Goal: Transaction & Acquisition: Register for event/course

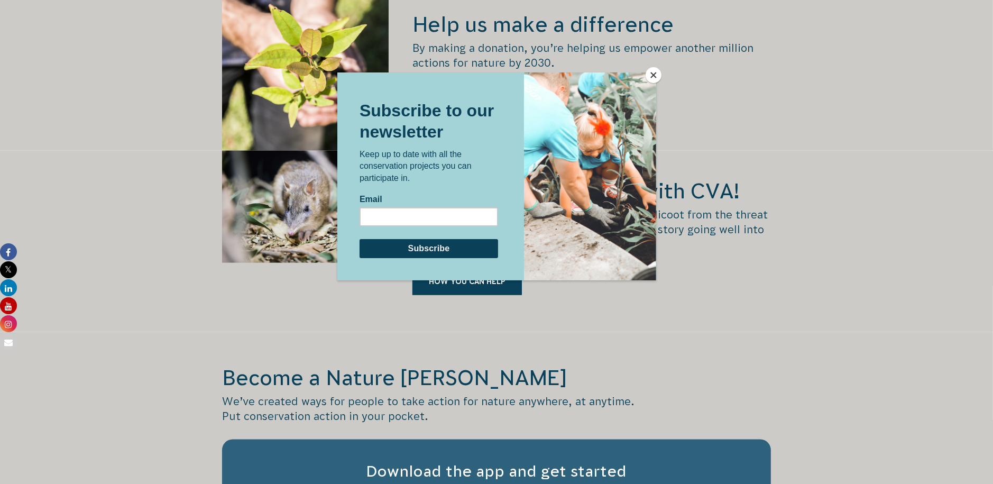
scroll to position [1480, 0]
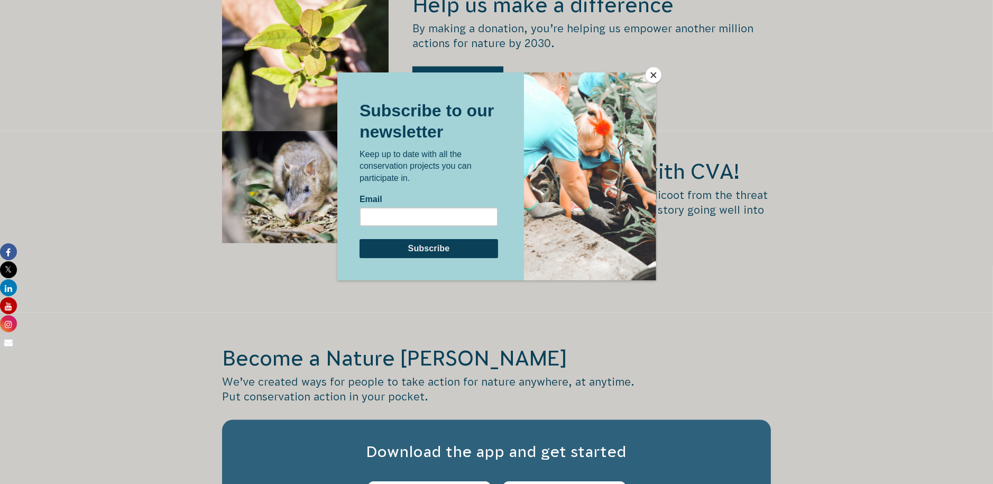
click at [661, 76] on div at bounding box center [496, 242] width 993 height 484
click at [655, 76] on button "Close" at bounding box center [653, 75] width 16 height 16
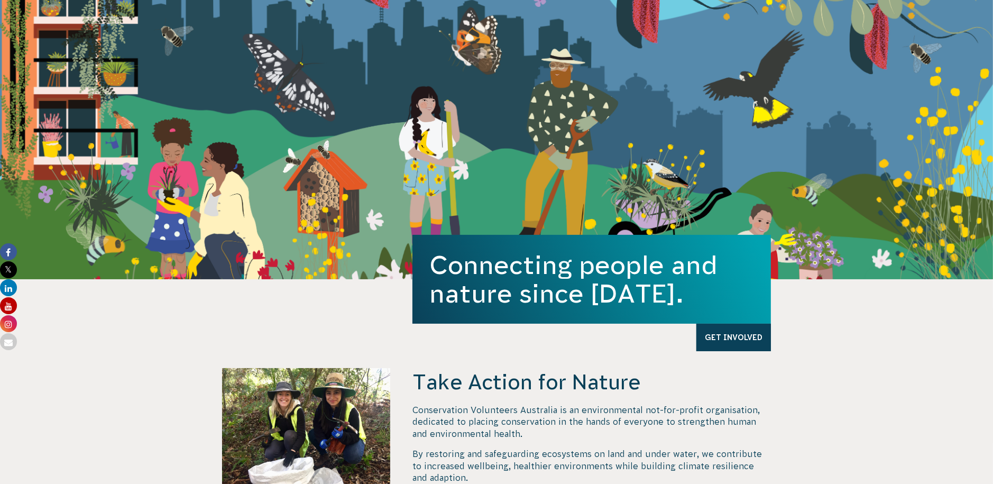
scroll to position [0, 0]
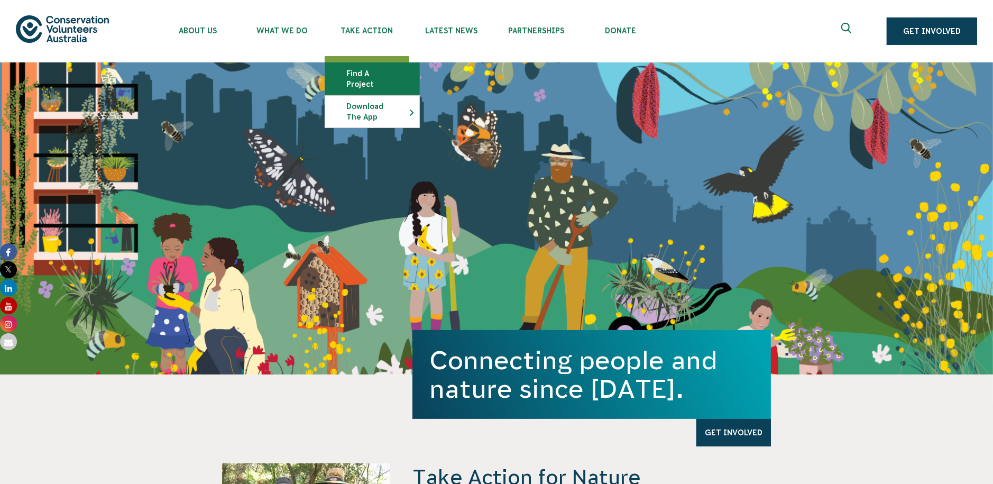
click at [359, 72] on link "Find a project" at bounding box center [372, 79] width 94 height 32
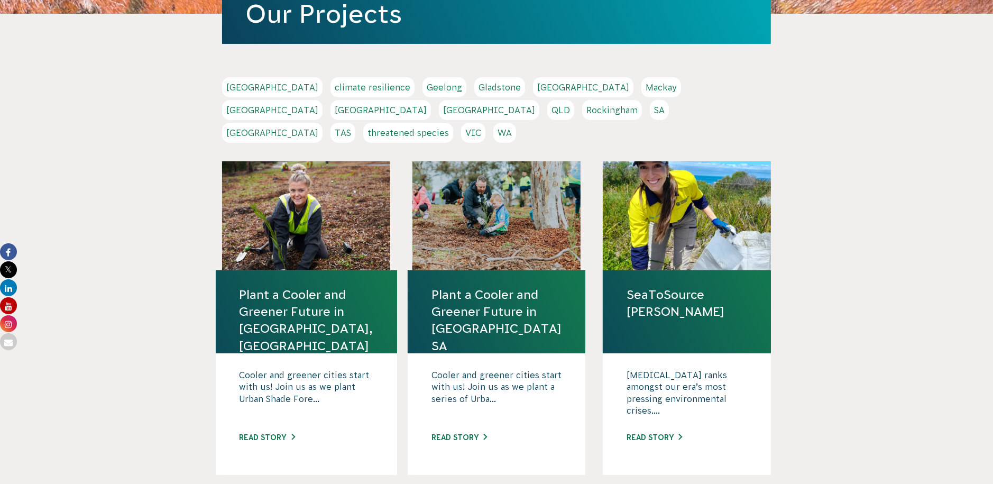
scroll to position [211, 0]
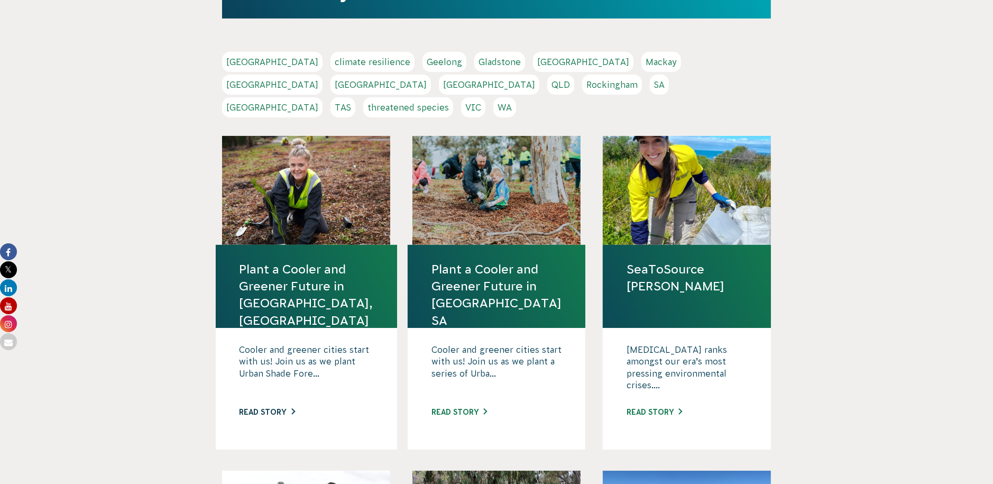
click at [262, 408] on link "Read story" at bounding box center [266, 412] width 55 height 8
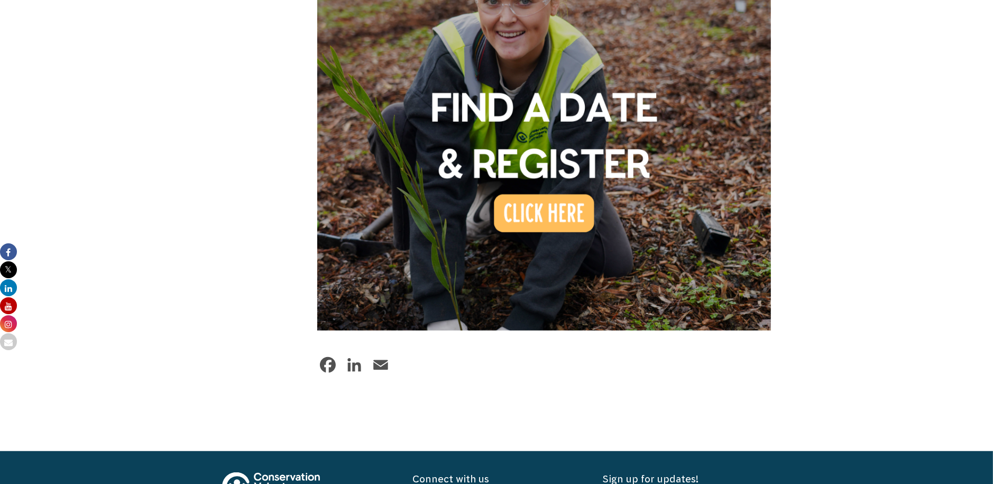
scroll to position [846, 0]
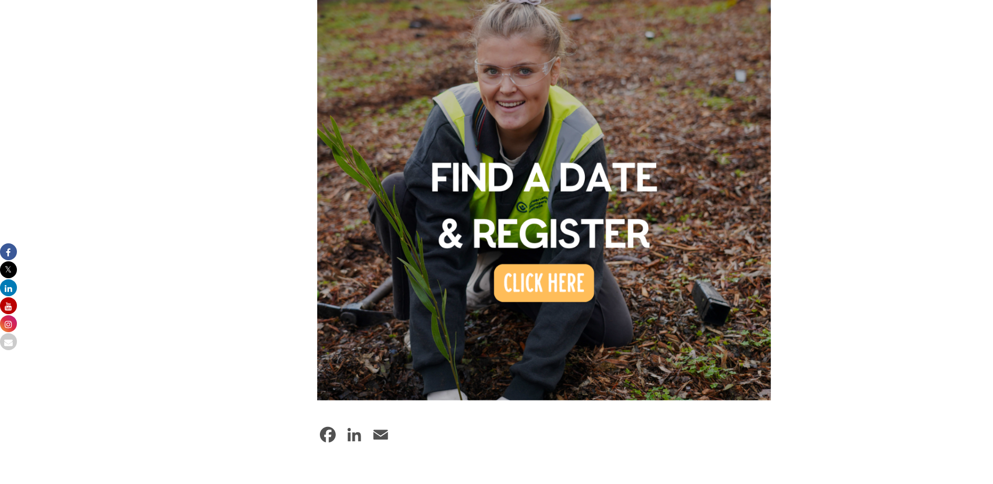
click at [564, 251] on img at bounding box center [543, 173] width 453 height 453
